Goal: Browse casually: Explore the website without a specific task or goal

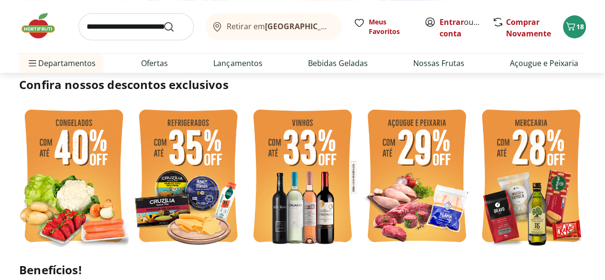
scroll to position [230, 0]
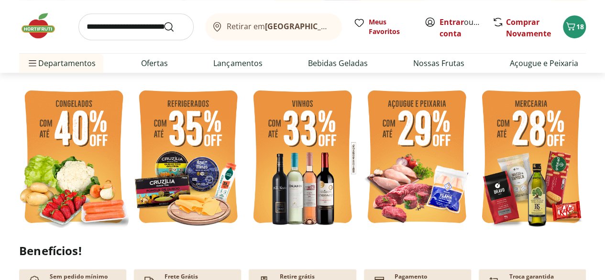
click at [433, 153] on img at bounding box center [417, 158] width 110 height 146
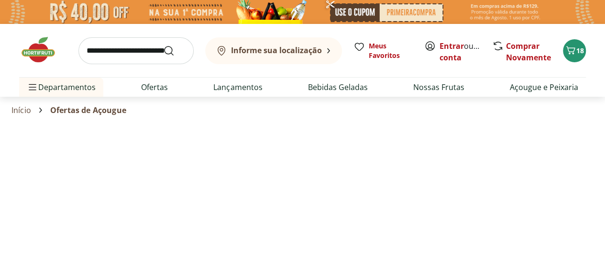
select select "**********"
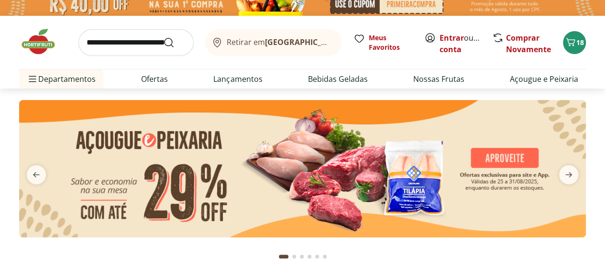
scroll to position [10, 0]
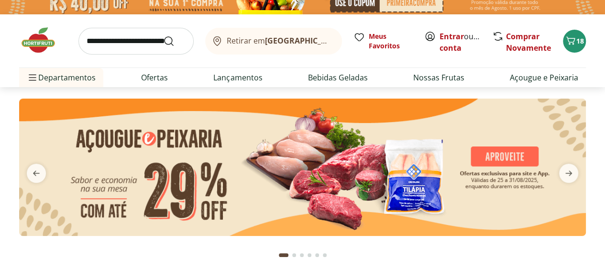
click at [579, 166] on button "next" at bounding box center [569, 173] width 34 height 19
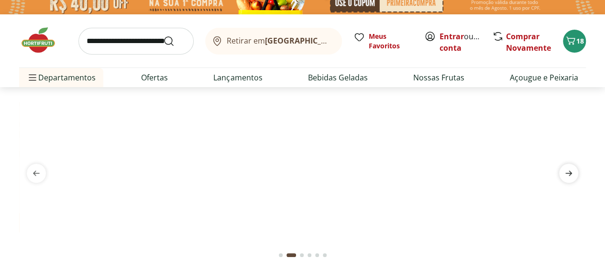
click at [571, 173] on icon "next" at bounding box center [569, 172] width 7 height 5
click at [566, 177] on icon "next" at bounding box center [568, 173] width 11 height 11
click at [569, 172] on icon "next" at bounding box center [569, 172] width 7 height 5
click at [562, 99] on img at bounding box center [302, 99] width 567 height 0
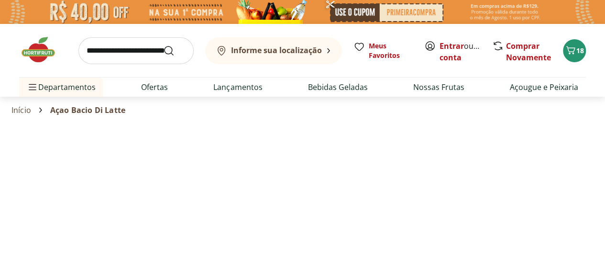
select select "**********"
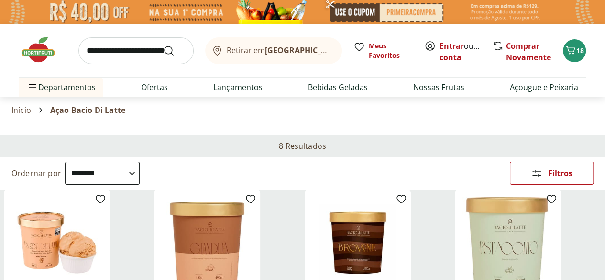
click at [41, 46] on img at bounding box center [43, 49] width 48 height 29
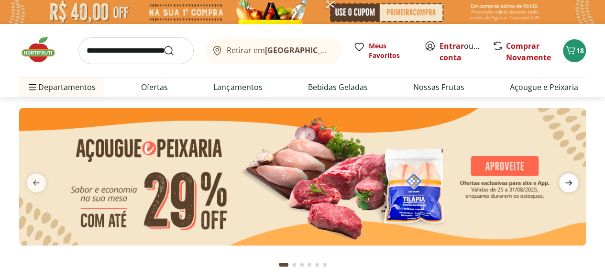
click at [572, 186] on icon "next" at bounding box center [568, 182] width 11 height 11
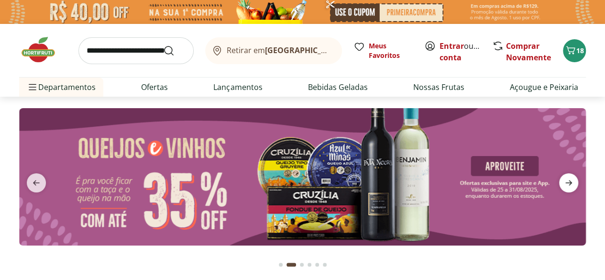
click at [567, 184] on icon "next" at bounding box center [568, 182] width 11 height 11
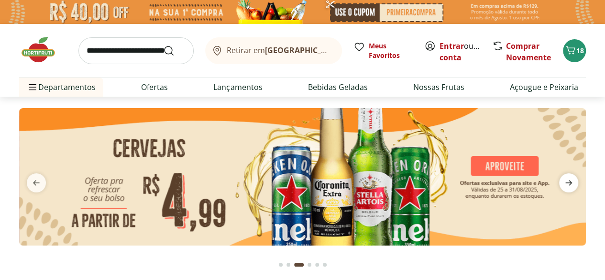
click at [565, 185] on icon "next" at bounding box center [568, 182] width 11 height 11
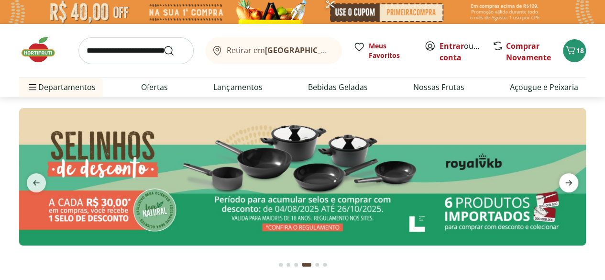
click at [567, 187] on icon "next" at bounding box center [568, 182] width 11 height 11
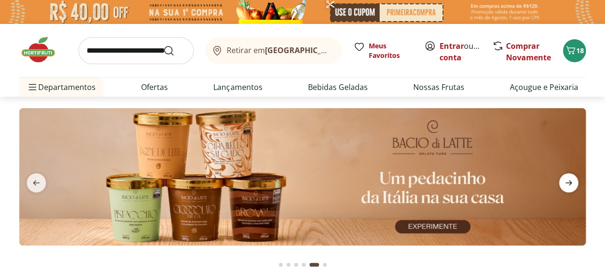
click at [568, 189] on span "next" at bounding box center [569, 182] width 19 height 19
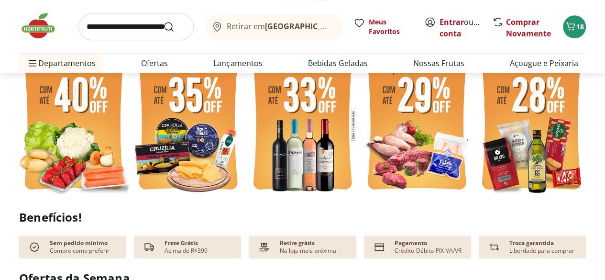
scroll to position [264, 0]
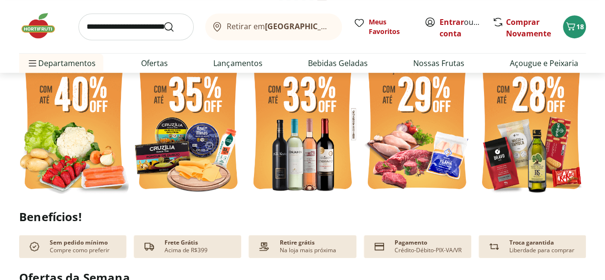
click at [418, 134] on img at bounding box center [417, 124] width 110 height 146
